Goal: Task Accomplishment & Management: Manage account settings

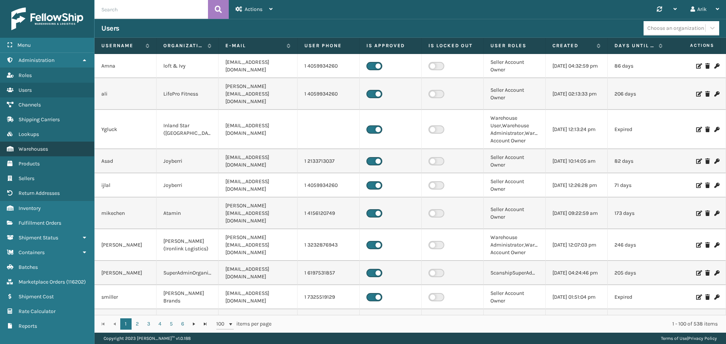
click at [41, 152] on span "Warehouses" at bounding box center [33, 149] width 29 height 6
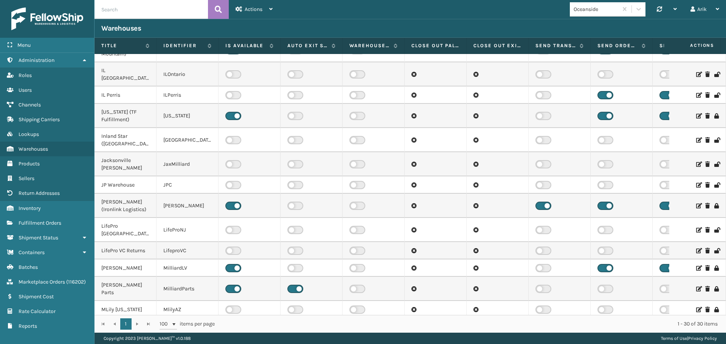
scroll to position [151, 0]
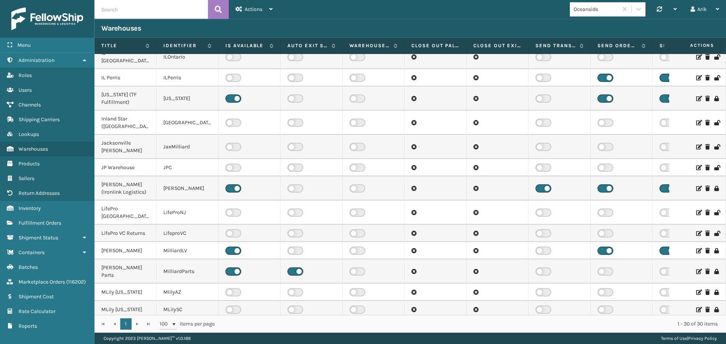
click at [696, 210] on icon at bounding box center [698, 212] width 5 height 5
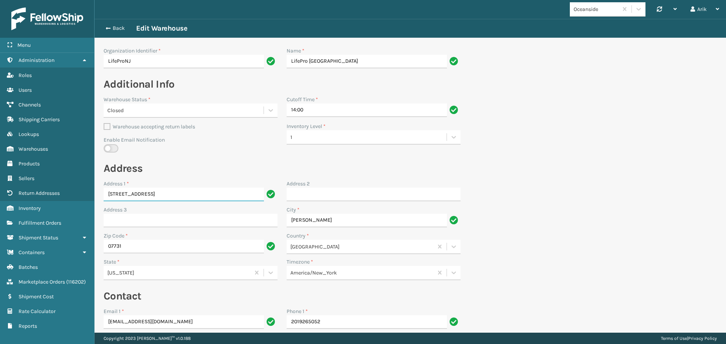
click at [147, 197] on input "[STREET_ADDRESS]" at bounding box center [184, 195] width 160 height 14
paste input "834 Performance Dr"
type input "834 Performance Dr"
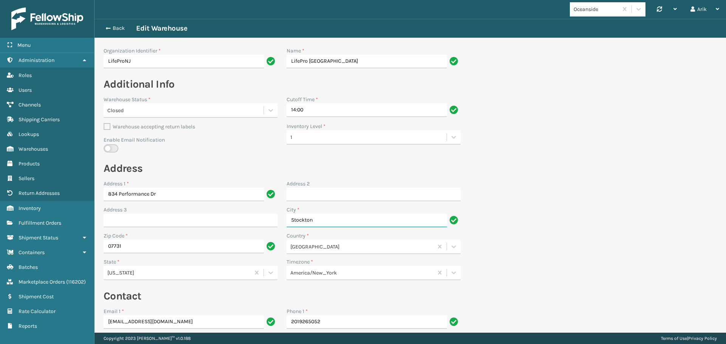
type input "Stockton"
type input "cali"
click at [144, 247] on input "07731" at bounding box center [184, 247] width 160 height 14
paste input "95206"
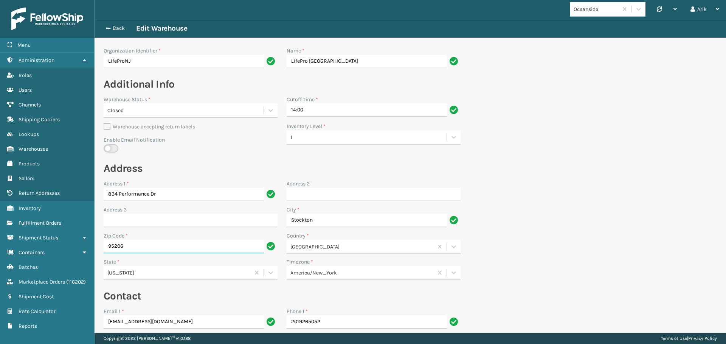
type input "95206"
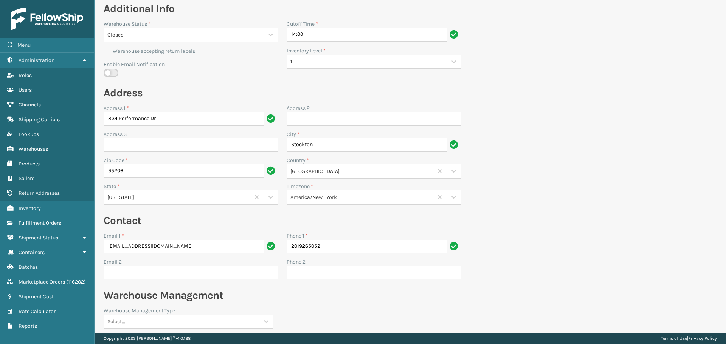
click at [151, 245] on input "[EMAIL_ADDRESS][DOMAIN_NAME]" at bounding box center [184, 247] width 160 height 14
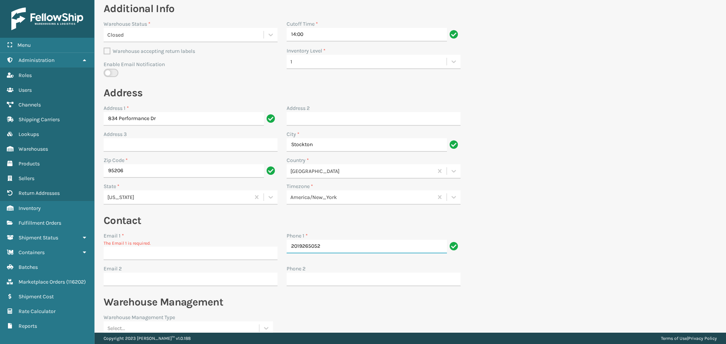
click at [300, 248] on input "2019265052" at bounding box center [366, 247] width 160 height 14
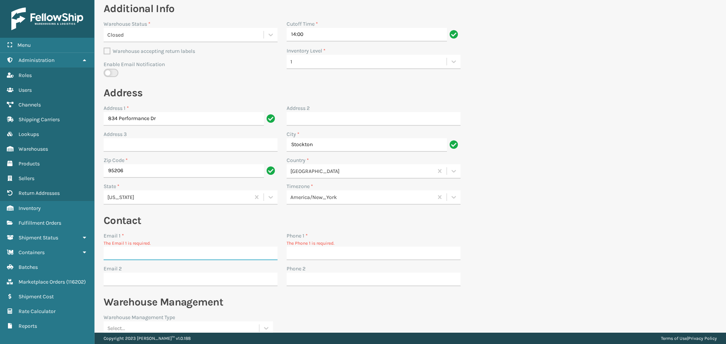
click at [134, 254] on input "Email 1 *" at bounding box center [191, 254] width 174 height 14
type input "[PERSON_NAME][EMAIL_ADDRESS][DOMAIN_NAME]"
click at [289, 250] on input "Phone 1 *" at bounding box center [373, 254] width 174 height 14
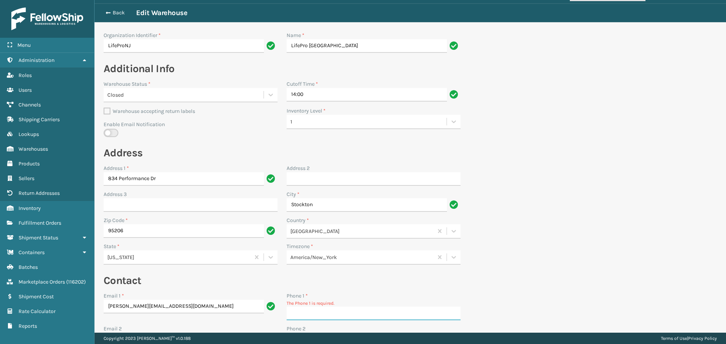
scroll to position [0, 0]
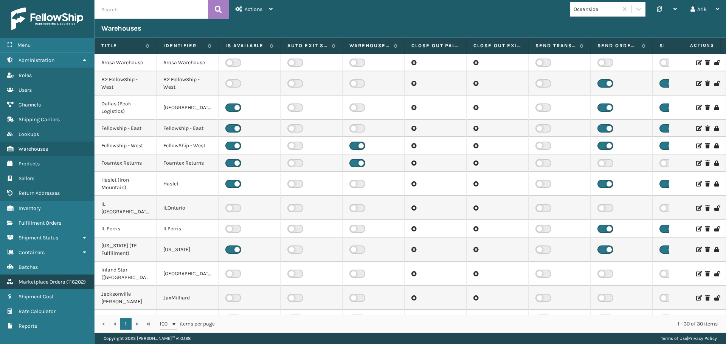
click at [43, 279] on link "Marketplace Orders ( 116202 )" at bounding box center [47, 282] width 94 height 15
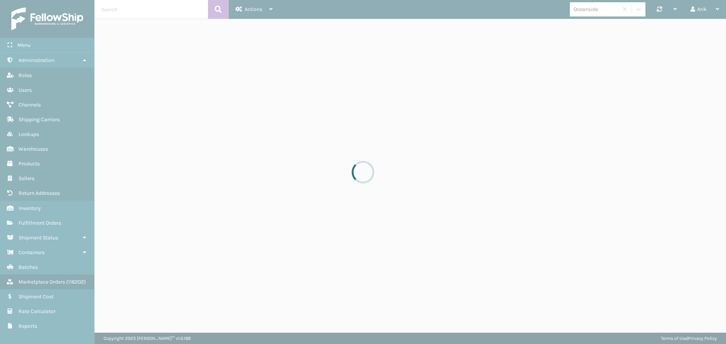
click at [121, 11] on div at bounding box center [363, 172] width 726 height 344
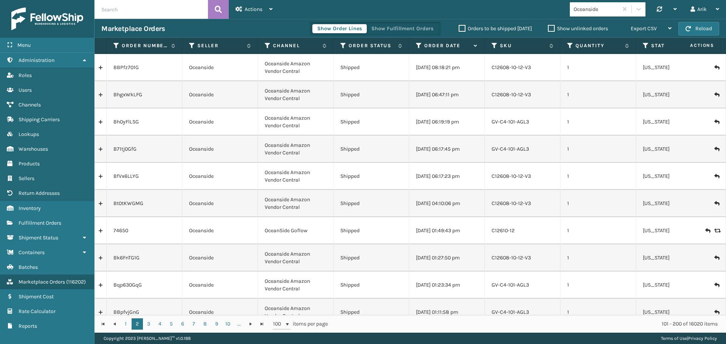
click at [119, 8] on input "text" at bounding box center [150, 9] width 113 height 19
paste input "SA528335"
type input "SA528335"
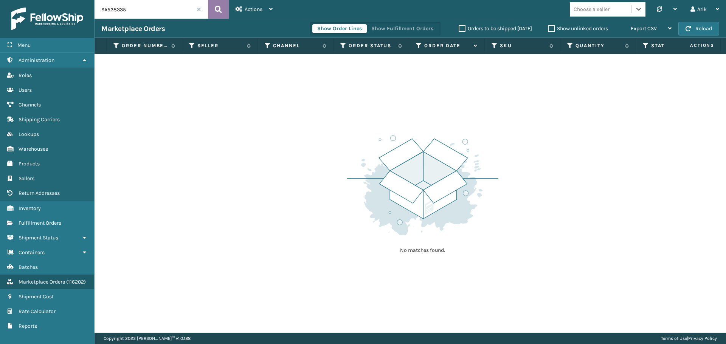
click at [218, 9] on icon at bounding box center [218, 9] width 7 height 11
click at [155, 11] on input "SA528335" at bounding box center [150, 9] width 113 height 19
click at [257, 9] on span "Actions" at bounding box center [254, 9] width 18 height 6
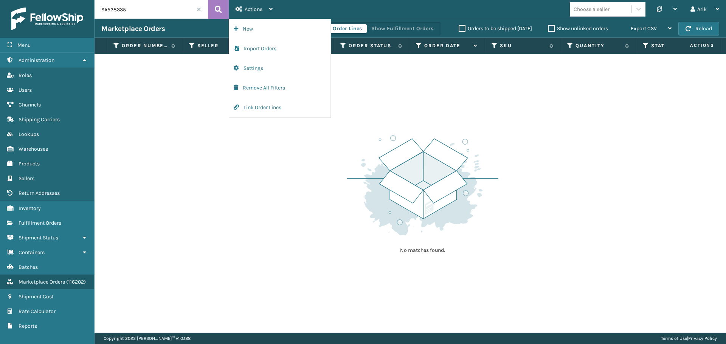
click at [593, 9] on div "Choose a seller" at bounding box center [591, 9] width 36 height 8
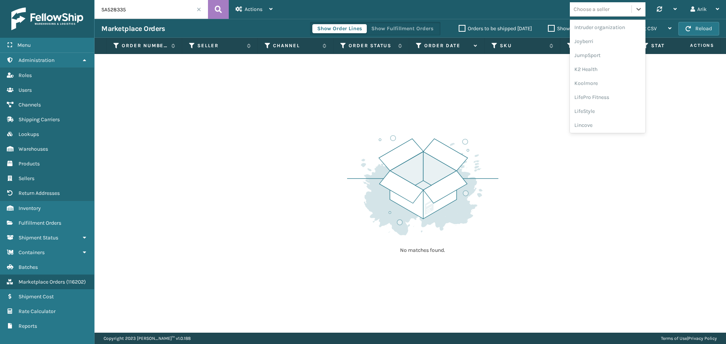
scroll to position [227, 0]
click at [582, 40] on div "JumpSport" at bounding box center [607, 39] width 76 height 14
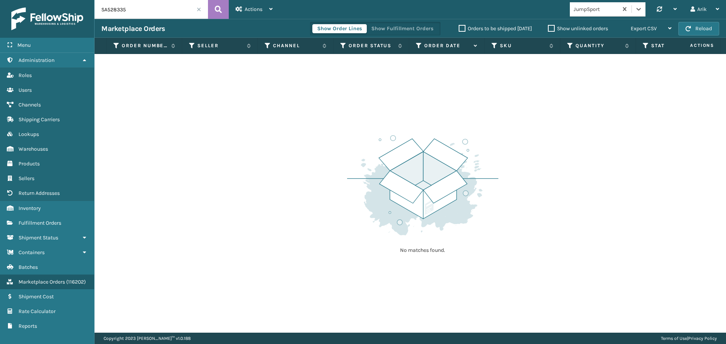
click at [139, 14] on input "SA528335" at bounding box center [150, 9] width 113 height 19
click at [235, 6] on div "Actions New Import Orders Settings Remove All Filters Link Order Lines" at bounding box center [254, 9] width 51 height 19
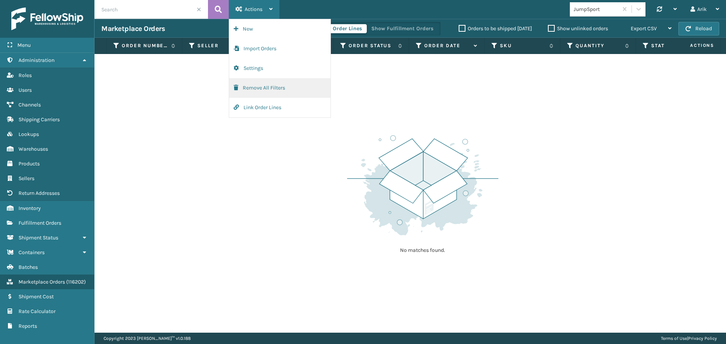
click at [257, 86] on button "Remove All Filters" at bounding box center [279, 88] width 101 height 20
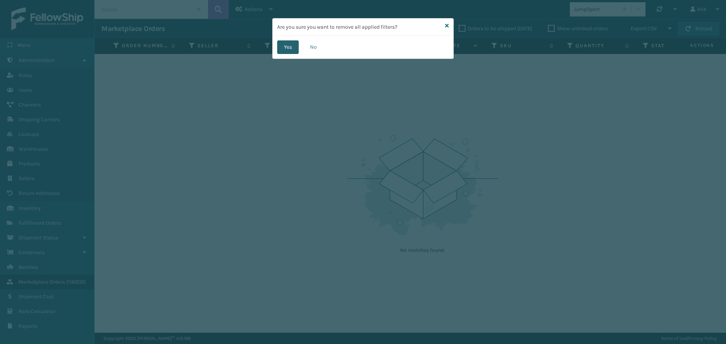
click at [286, 43] on button "Yes" at bounding box center [288, 47] width 22 height 14
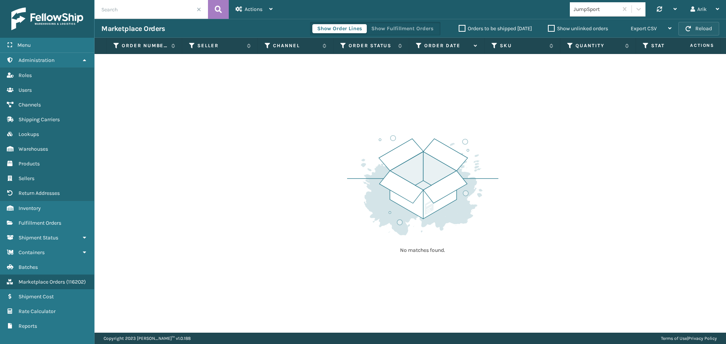
click at [708, 26] on button "Reload" at bounding box center [698, 29] width 41 height 14
click at [31, 286] on link "Marketplace Orders ( 116202 )" at bounding box center [47, 282] width 94 height 15
click at [43, 221] on span "Fulfillment Orders" at bounding box center [40, 223] width 43 height 6
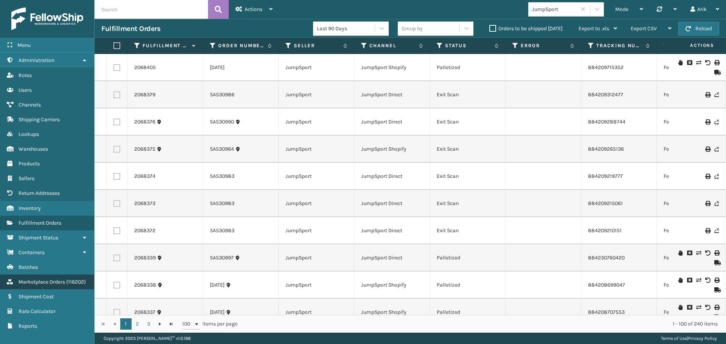
click at [37, 282] on span "Marketplace Orders" at bounding box center [42, 282] width 46 height 6
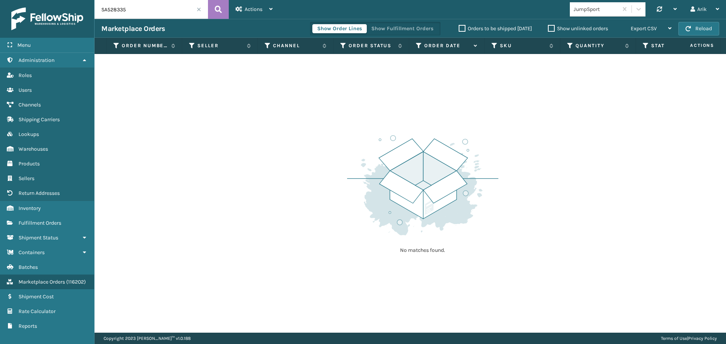
click at [197, 11] on span at bounding box center [199, 9] width 5 height 5
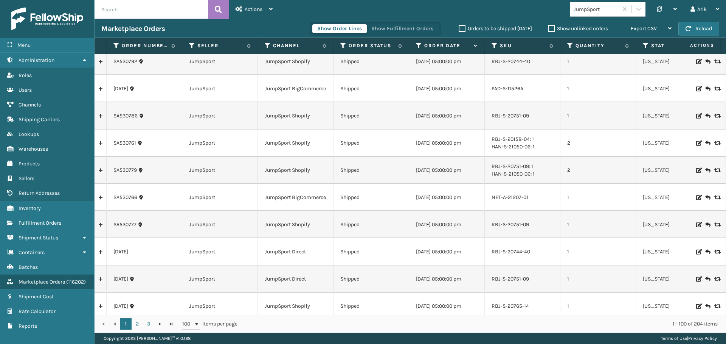
scroll to position [2494, 0]
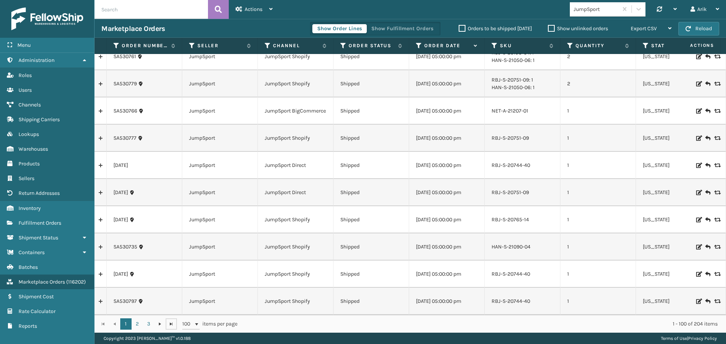
click at [171, 326] on span "Go to the last page" at bounding box center [171, 324] width 6 height 6
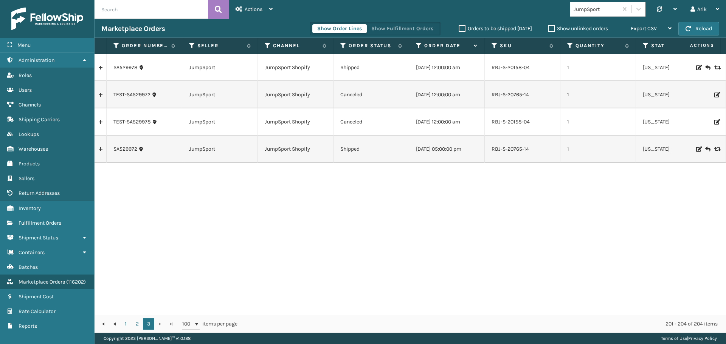
click at [127, 3] on input "text" at bounding box center [150, 9] width 113 height 19
paste input "SA528335"
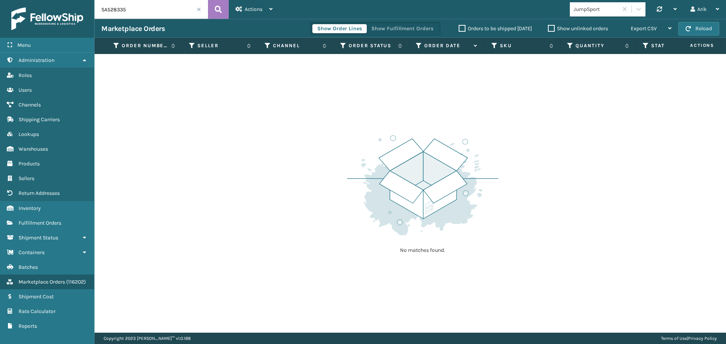
type input "SA528335"
click at [161, 14] on input "SA528335" at bounding box center [150, 9] width 113 height 19
click at [198, 8] on span at bounding box center [199, 9] width 5 height 5
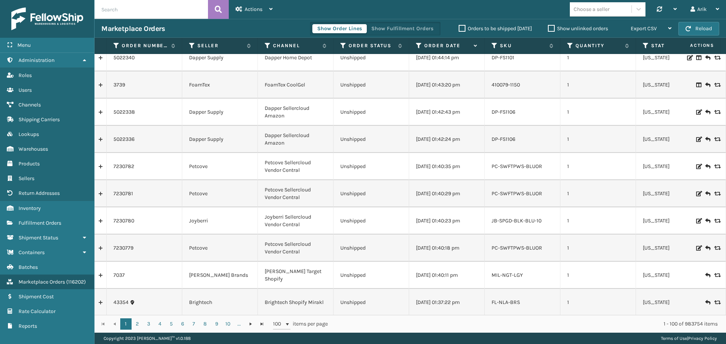
scroll to position [151, 0]
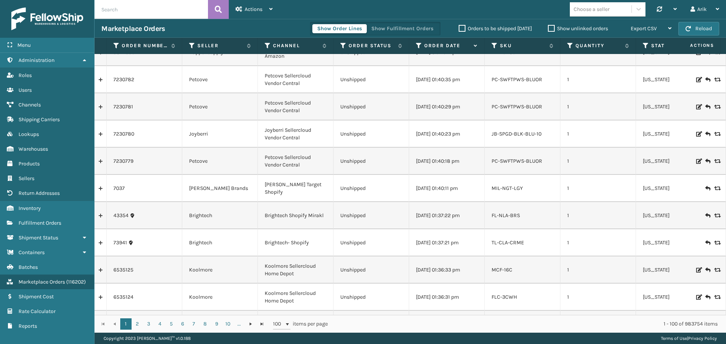
click at [591, 19] on div "Choose a seller Synchronise all channels Arik Log Out" at bounding box center [502, 9] width 446 height 19
click at [591, 10] on div "Choose a seller" at bounding box center [591, 9] width 36 height 8
type input "jumps"
click at [588, 28] on div "JumpSport" at bounding box center [607, 28] width 76 height 14
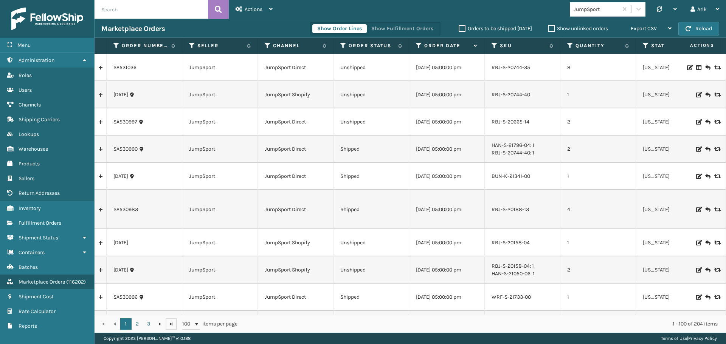
click at [170, 327] on span "Go to the last page" at bounding box center [171, 324] width 6 height 6
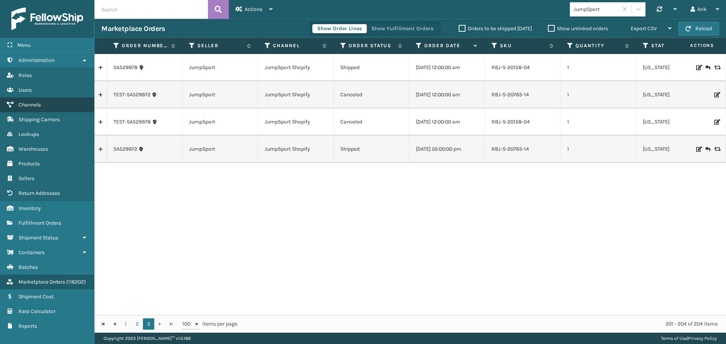
click at [26, 105] on span "Channels" at bounding box center [30, 105] width 22 height 6
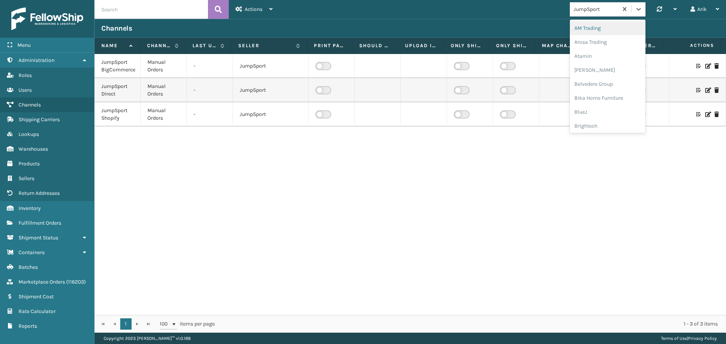
click at [588, 11] on div "JumpSport" at bounding box center [595, 9] width 45 height 8
click at [587, 93] on div "Dapper Supply" at bounding box center [607, 92] width 76 height 14
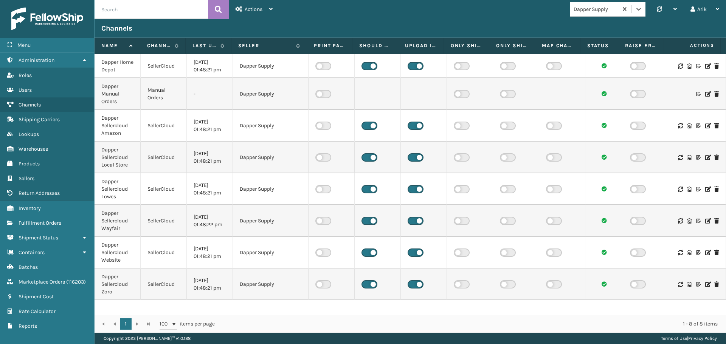
click at [416, 64] on label at bounding box center [415, 66] width 16 height 8
click at [412, 64] on input "checkbox" at bounding box center [409, 64] width 5 height 5
click at [417, 125] on label at bounding box center [415, 126] width 16 height 8
click at [412, 125] on input "checkbox" at bounding box center [409, 124] width 5 height 5
click at [404, 158] on td at bounding box center [424, 158] width 46 height 32
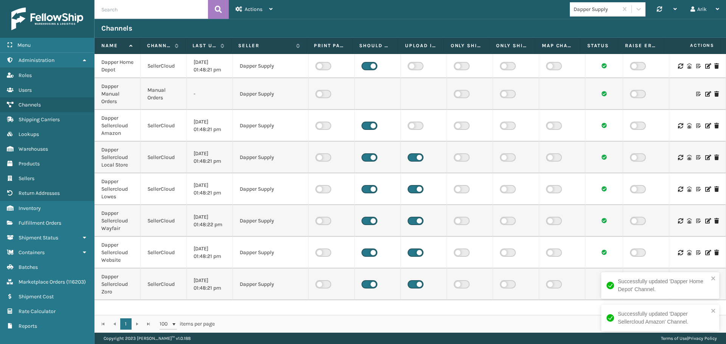
click at [410, 155] on label at bounding box center [415, 157] width 16 height 8
click at [410, 155] on input "checkbox" at bounding box center [409, 155] width 5 height 5
click at [415, 188] on label at bounding box center [415, 189] width 16 height 8
click at [412, 188] on input "checkbox" at bounding box center [409, 187] width 5 height 5
click at [414, 222] on label at bounding box center [415, 221] width 16 height 8
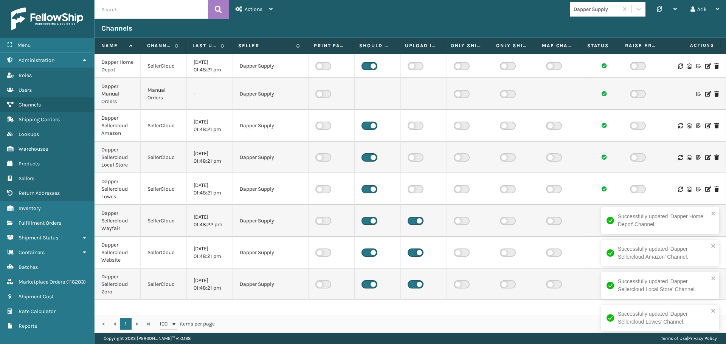
click at [412, 222] on input "checkbox" at bounding box center [409, 219] width 5 height 5
click at [414, 252] on label at bounding box center [415, 253] width 16 height 8
click at [412, 252] on input "checkbox" at bounding box center [409, 251] width 5 height 5
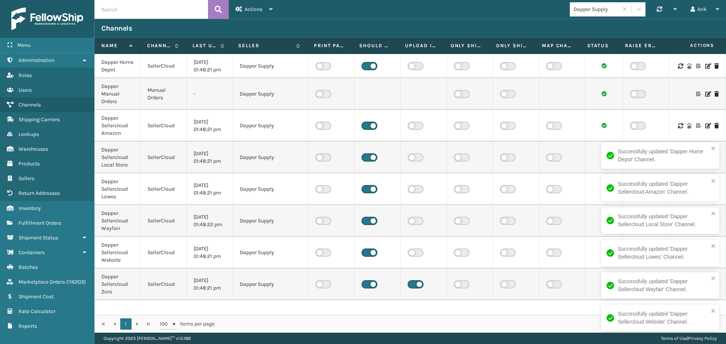
click at [412, 282] on label at bounding box center [415, 284] width 16 height 8
click at [412, 282] on input "checkbox" at bounding box center [409, 282] width 5 height 5
